Goal: Task Accomplishment & Management: Use online tool/utility

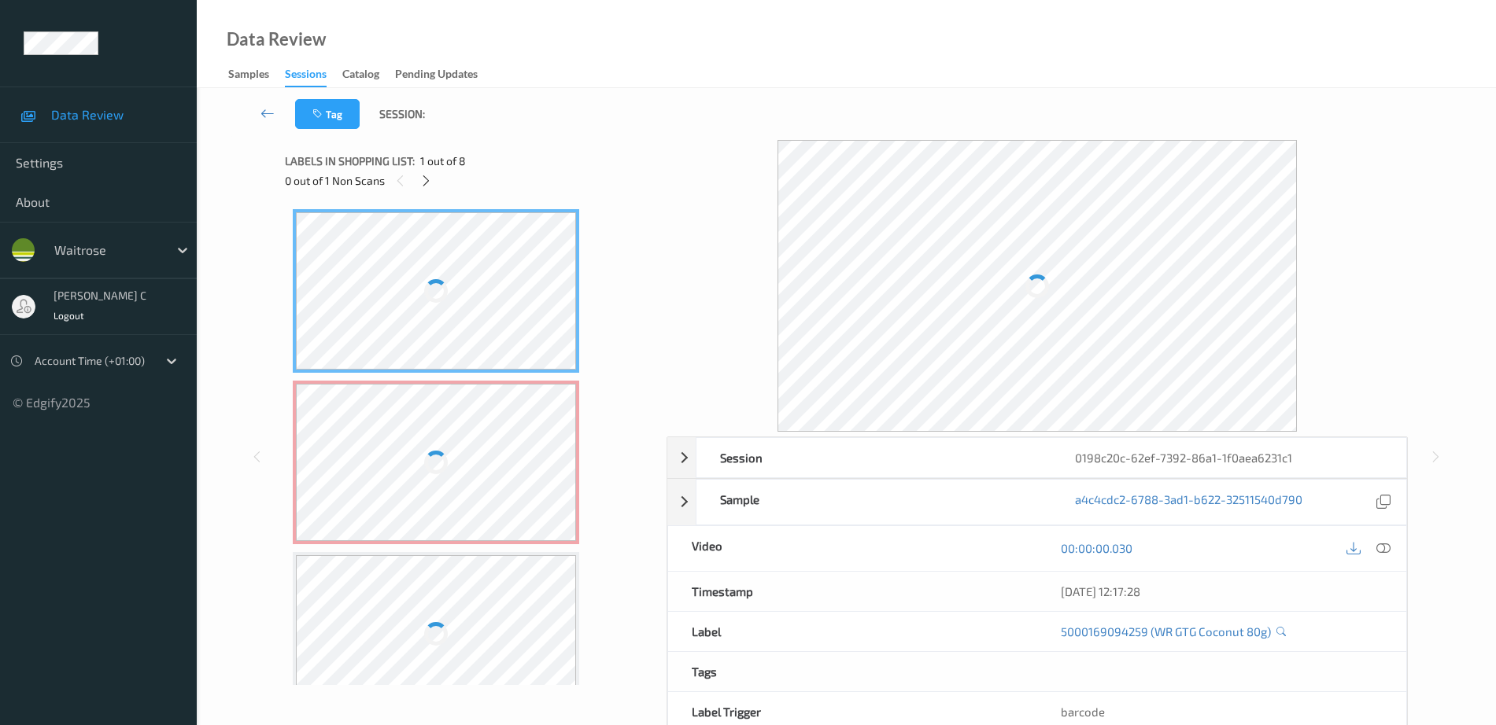
click at [508, 266] on div at bounding box center [436, 290] width 280 height 157
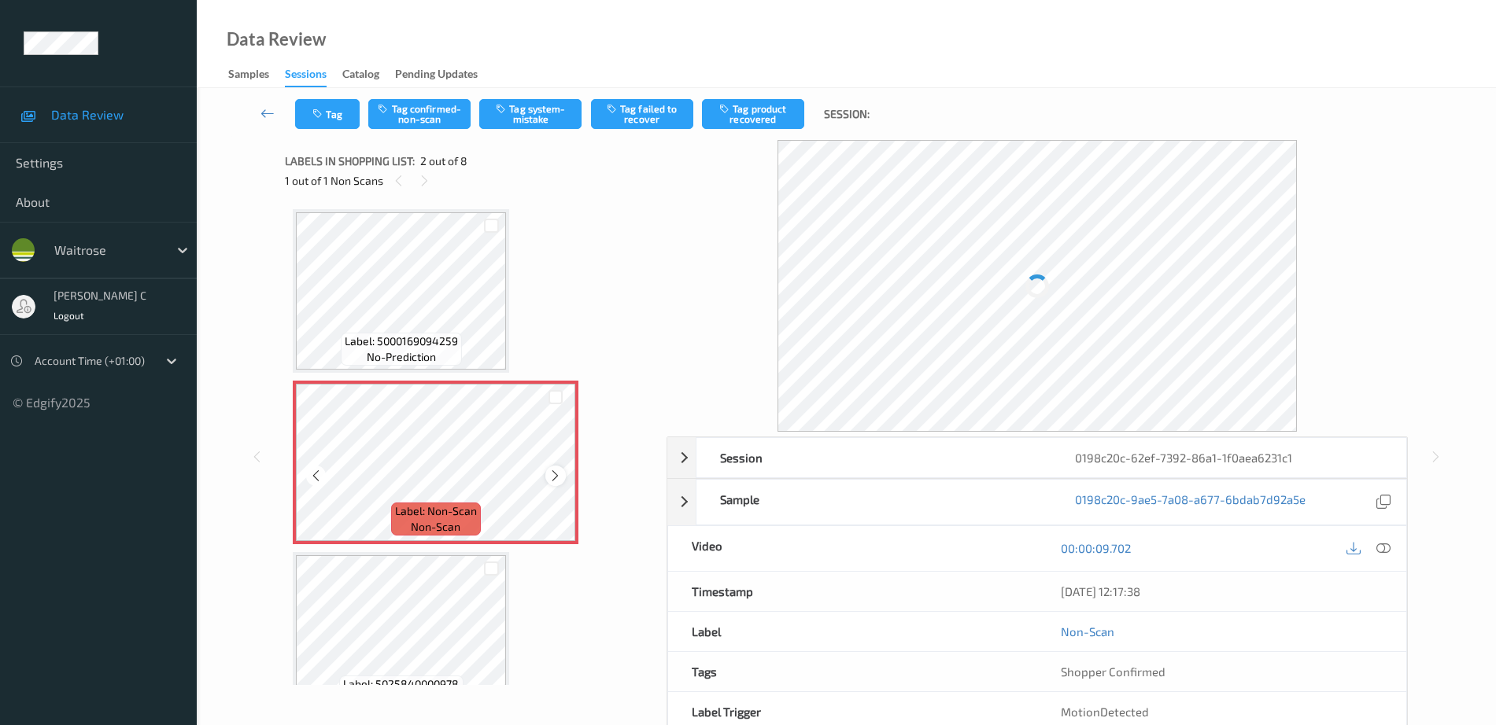
click at [557, 474] on icon at bounding box center [554, 476] width 13 height 14
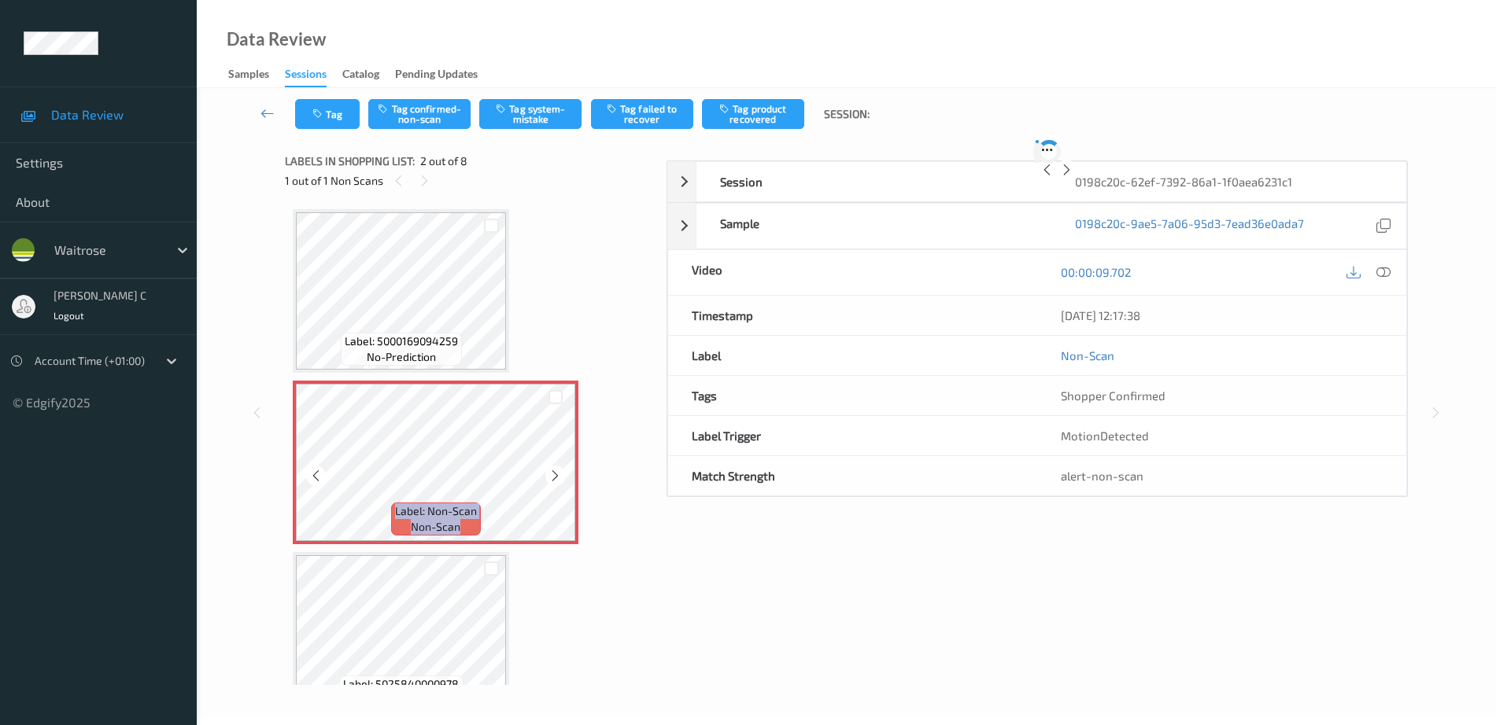
click at [557, 474] on icon at bounding box center [554, 476] width 13 height 14
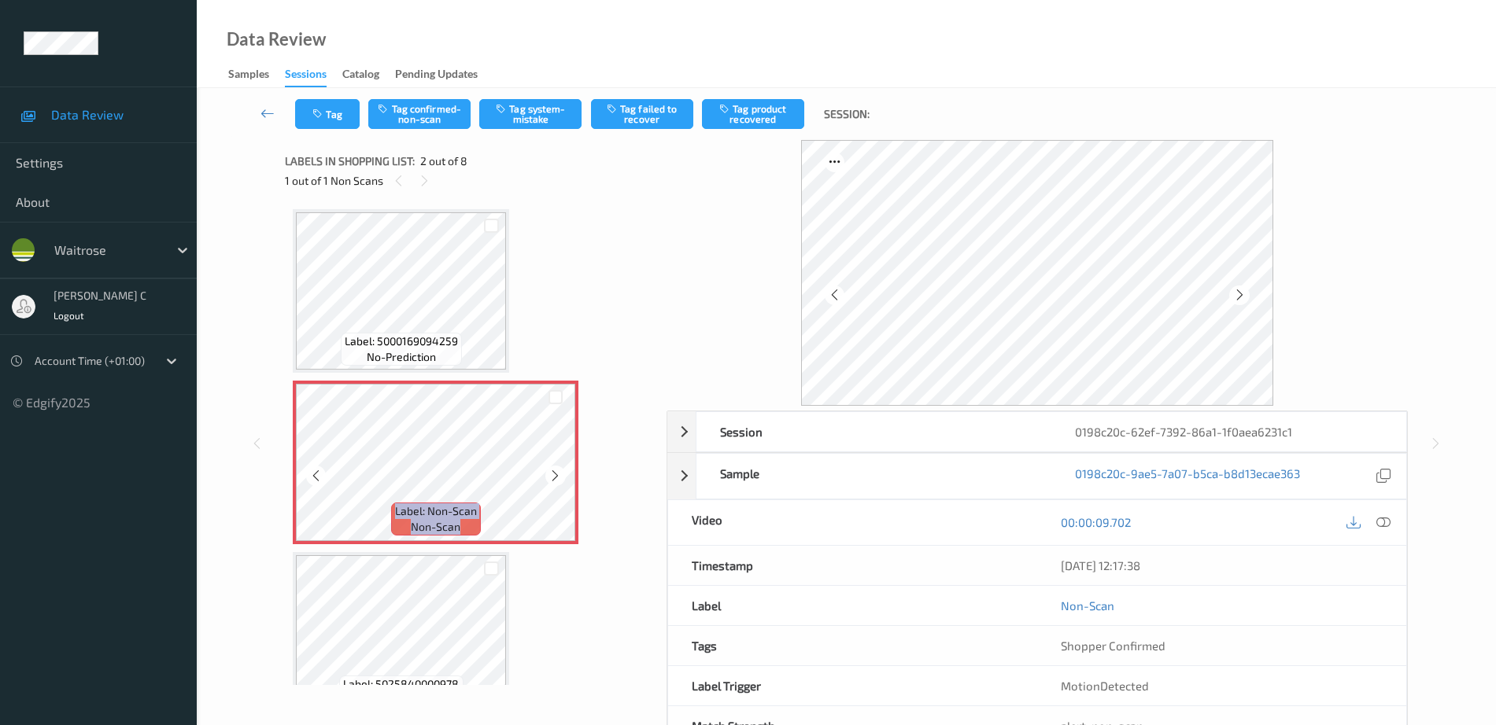
click at [557, 474] on icon at bounding box center [554, 476] width 13 height 14
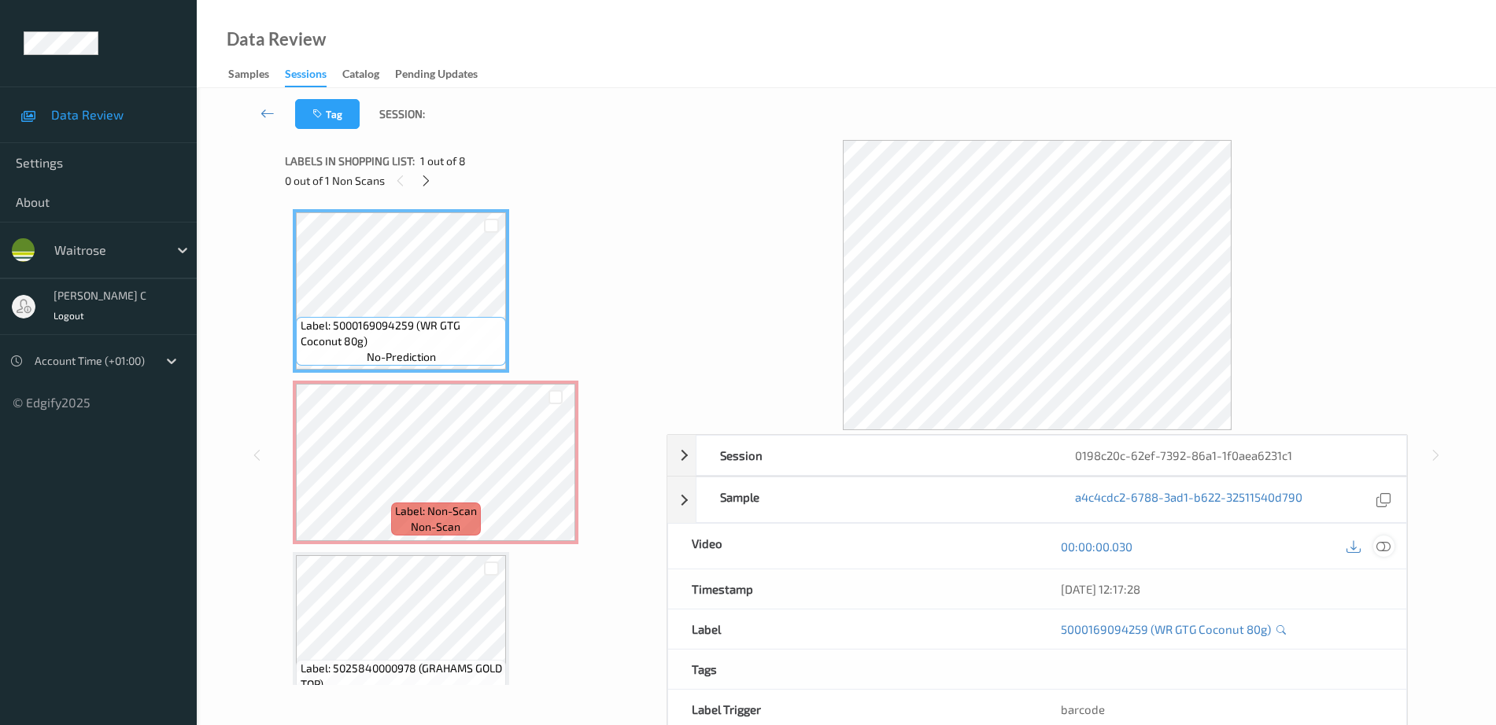
click at [1382, 547] on icon at bounding box center [1383, 547] width 14 height 14
